Goal: Task Accomplishment & Management: Manage account settings

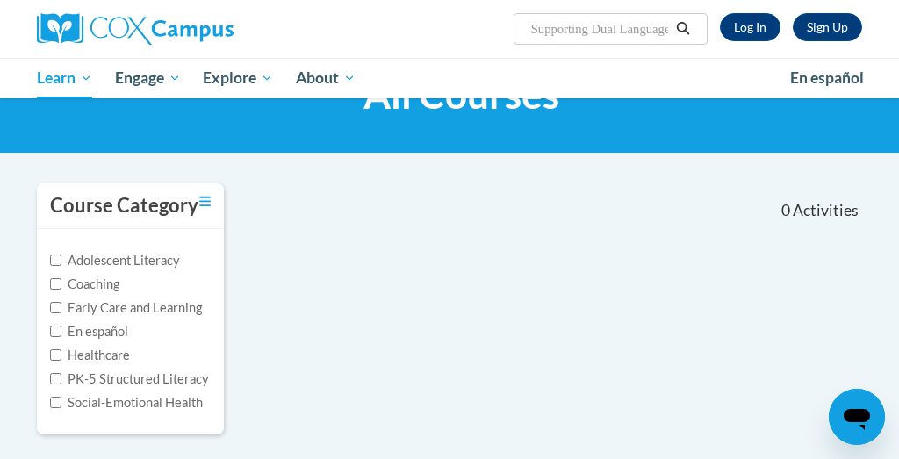
scroll to position [90, 0]
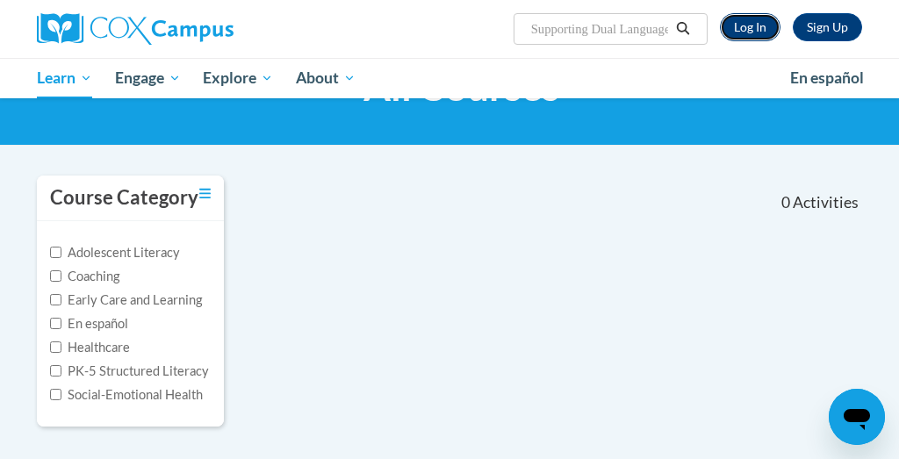
click at [740, 19] on link "Log In" at bounding box center [750, 27] width 61 height 28
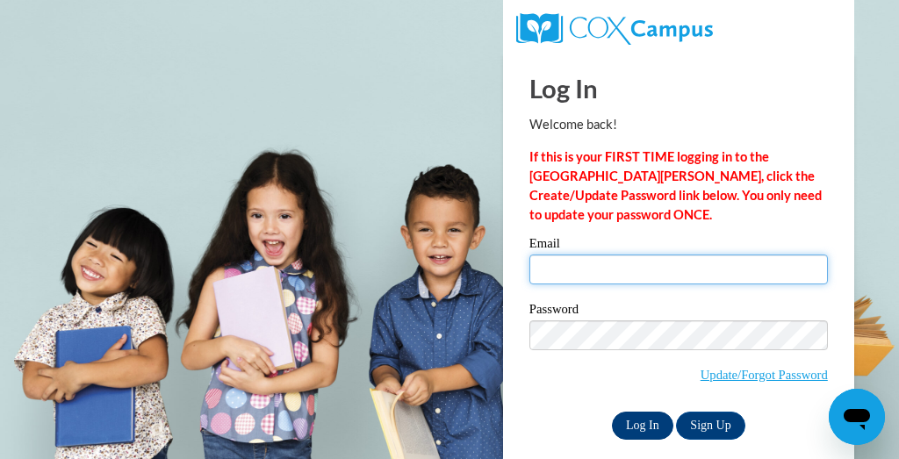
type input "[EMAIL_ADDRESS][DOMAIN_NAME]"
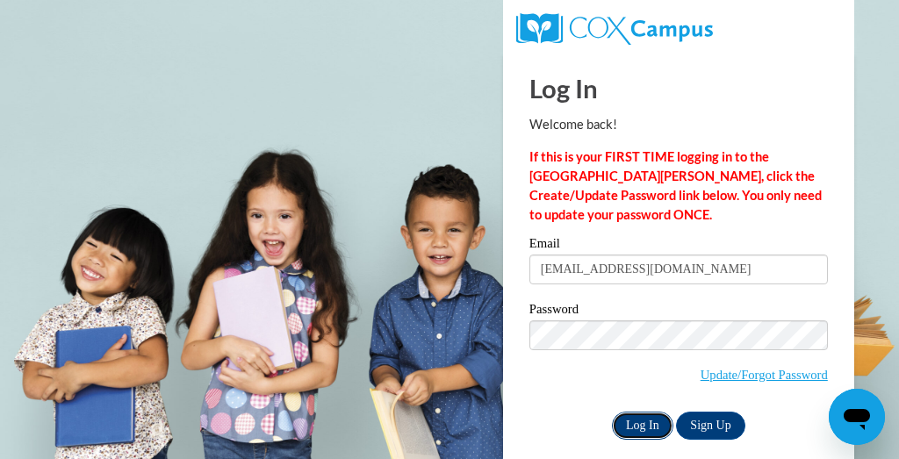
click at [659, 421] on input "Log In" at bounding box center [642, 426] width 61 height 28
